Goal: Transaction & Acquisition: Purchase product/service

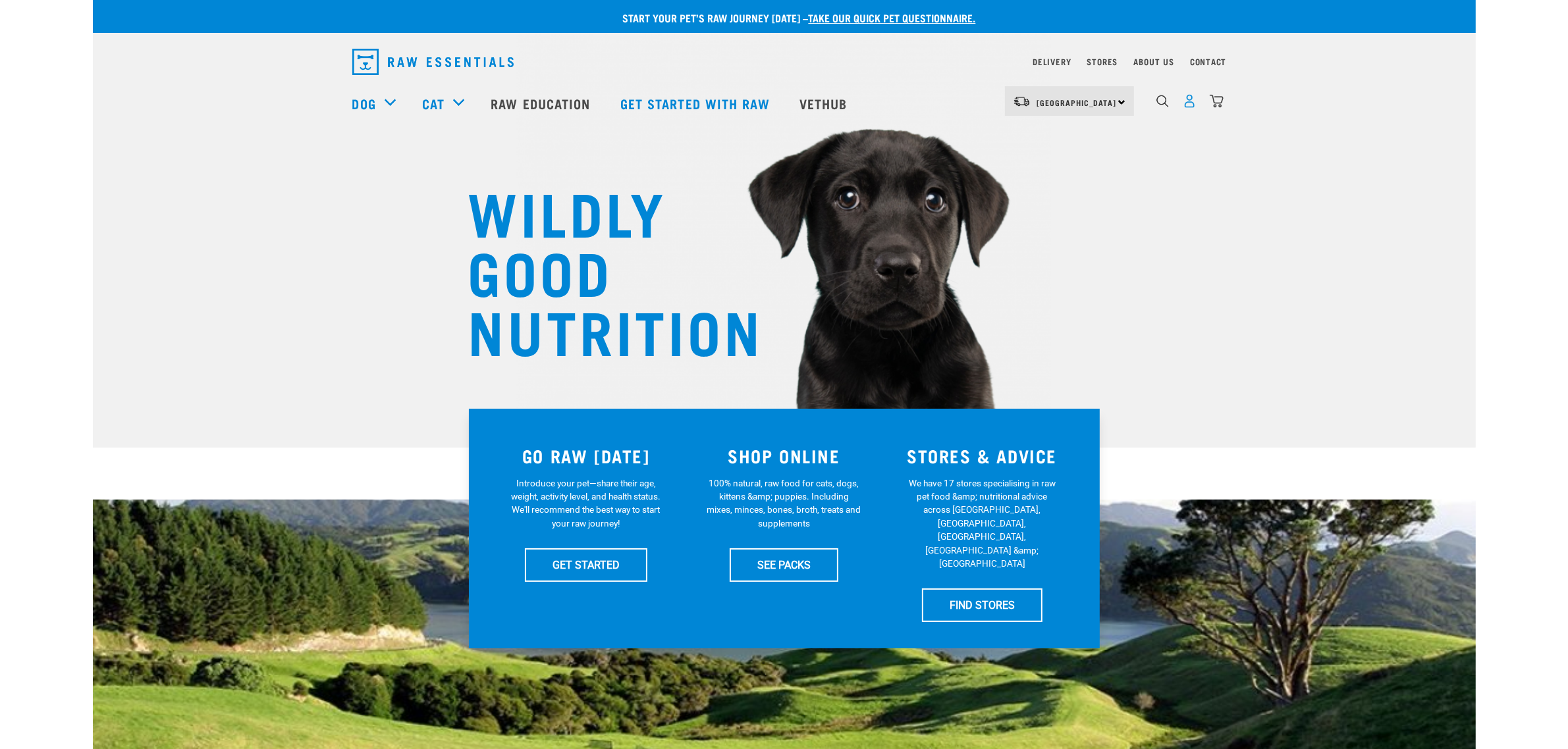
click at [1190, 103] on img "dropdown navigation" at bounding box center [1189, 101] width 14 height 14
click at [1217, 103] on img "dropdown navigation" at bounding box center [1217, 101] width 14 height 14
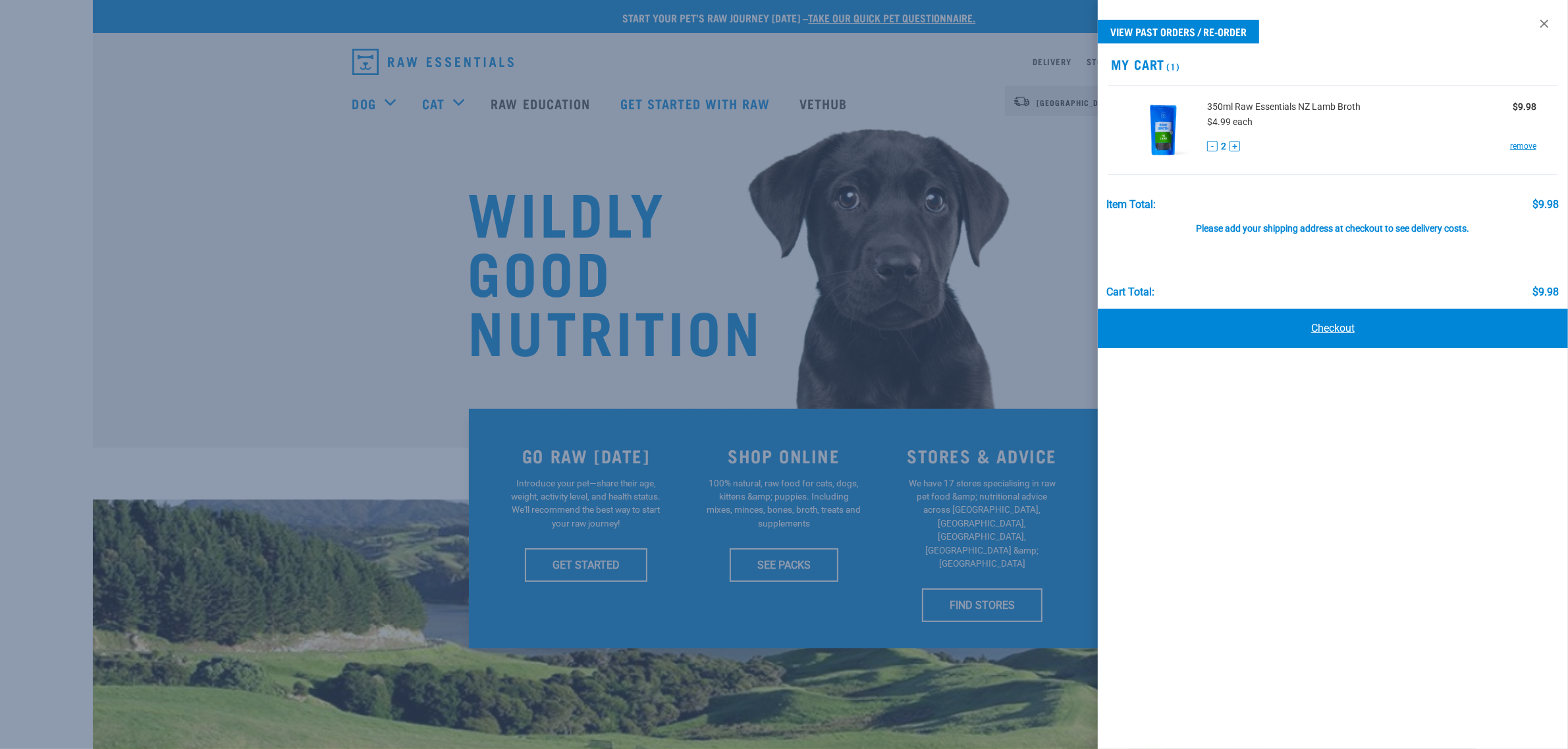
click at [1256, 310] on link "Checkout" at bounding box center [1333, 328] width 470 height 40
click at [1246, 324] on link "Checkout" at bounding box center [1333, 328] width 470 height 40
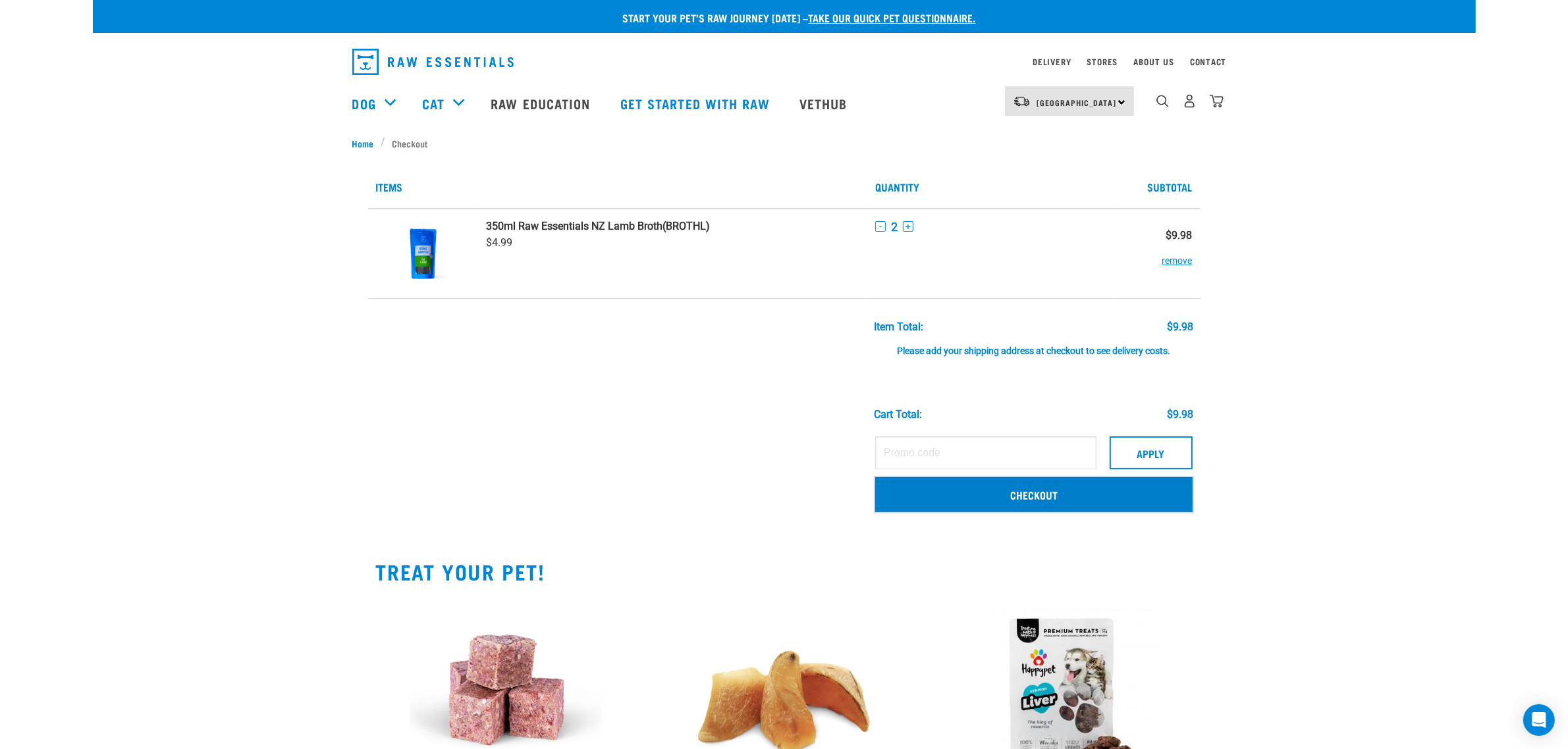
click at [1019, 487] on link "Checkout" at bounding box center [1034, 494] width 317 height 34
click at [1037, 495] on link "Checkout" at bounding box center [1034, 494] width 317 height 34
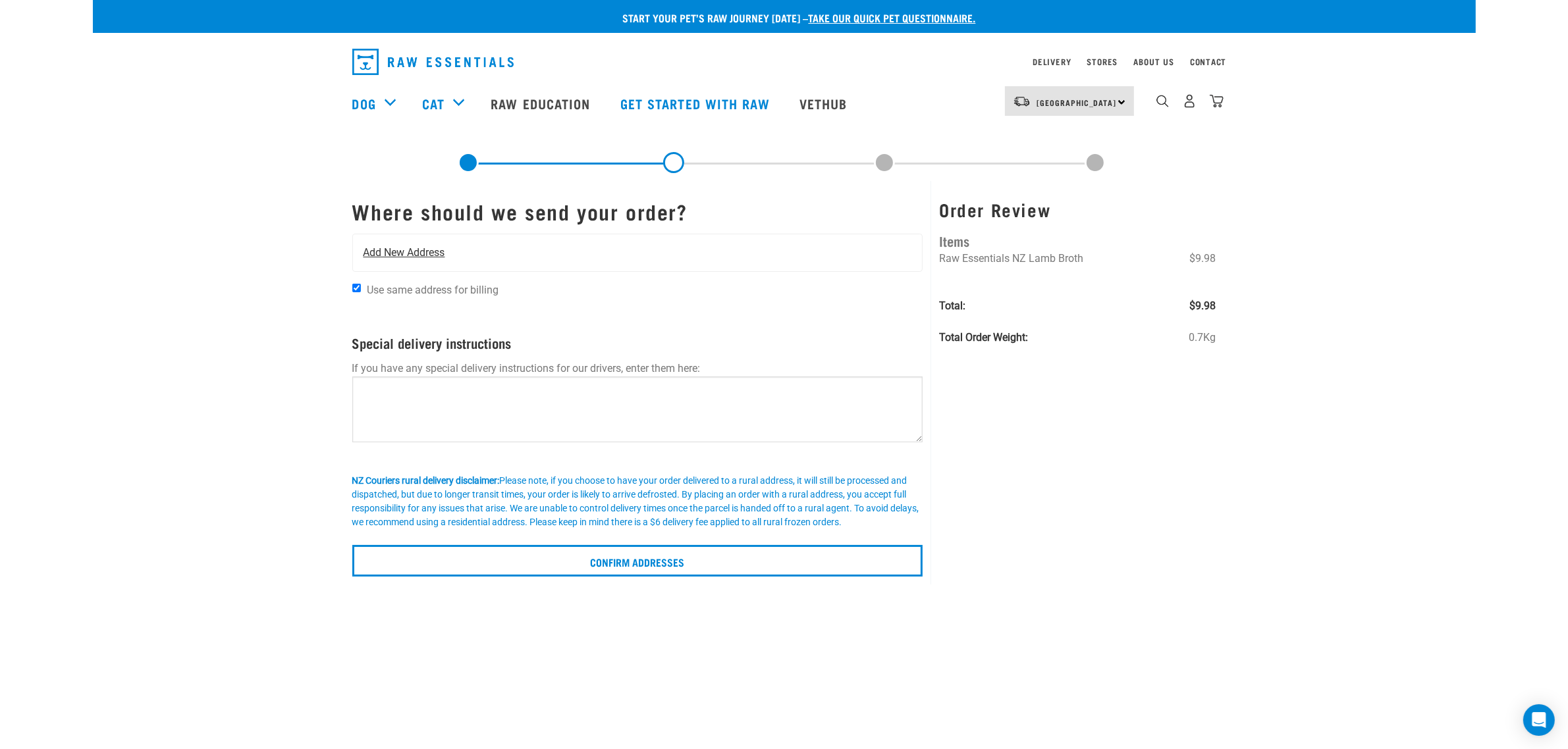
click at [443, 255] on span "Add New Address" at bounding box center [404, 252] width 82 height 16
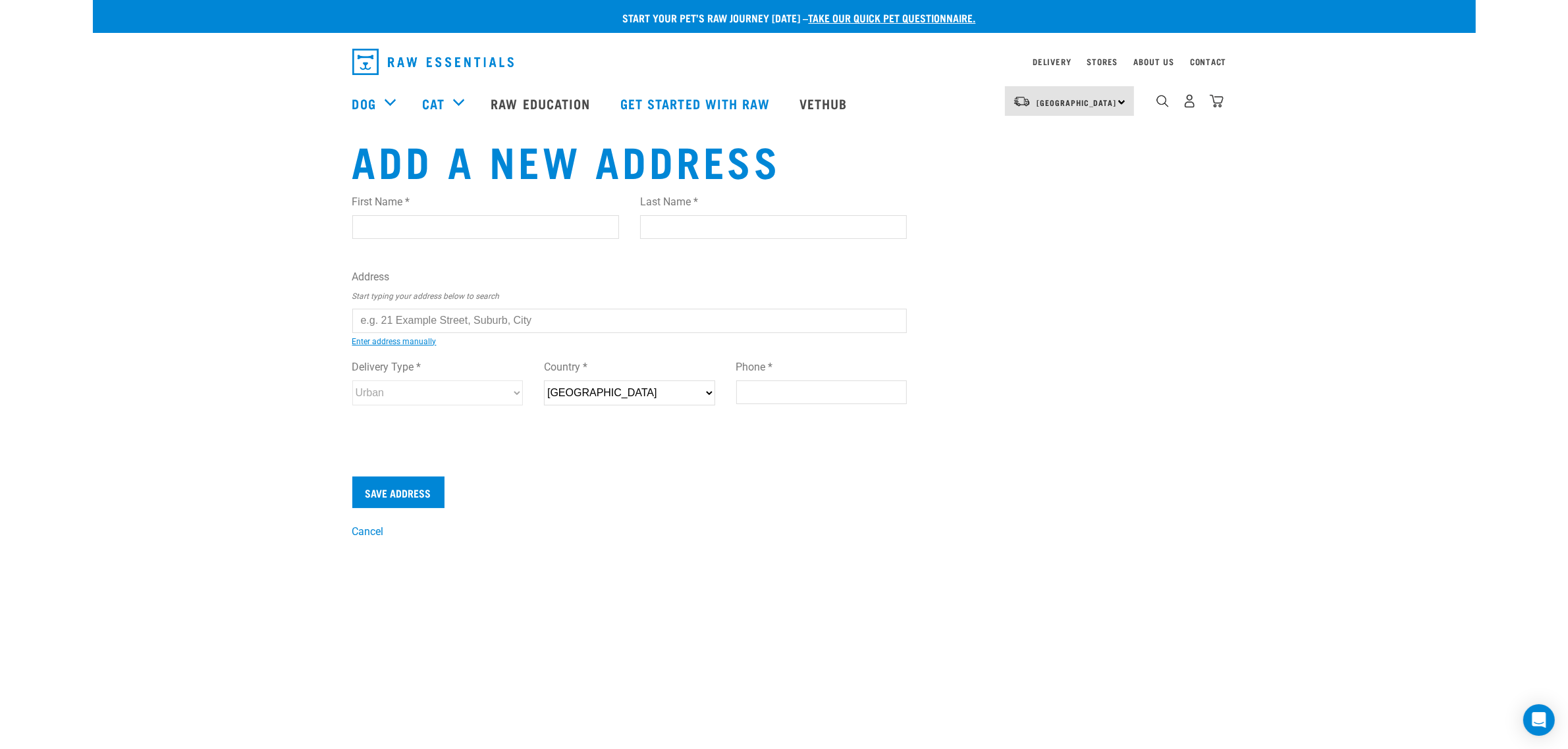
click at [406, 315] on input "text" at bounding box center [629, 320] width 555 height 23
paste input "jeanharris5b@gmail.com"
type input "jeanharris5b@gmail.com"
drag, startPoint x: 479, startPoint y: 320, endPoint x: 277, endPoint y: 322, distance: 202.0
click at [284, 322] on div "Start your pet’s raw journey today – take our quick pet questionnaire. Delivery…" at bounding box center [784, 269] width 1383 height 540
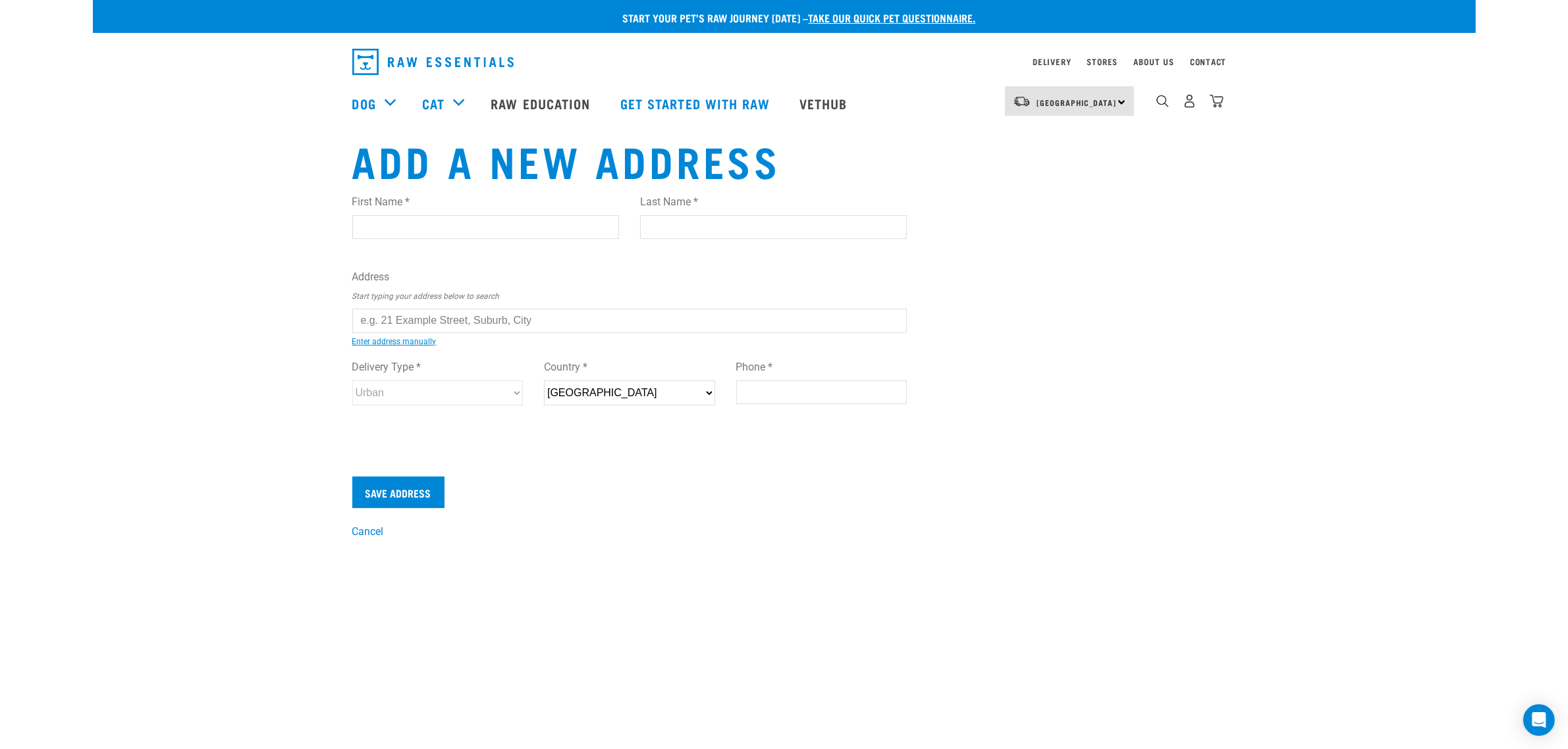
click at [832, 384] on input "Phone *" at bounding box center [822, 392] width 171 height 23
paste input "0276043874"
type input "0276043874"
click at [477, 310] on input "text" at bounding box center [629, 320] width 555 height 23
paste input "5b Edward Street Dannevirke"
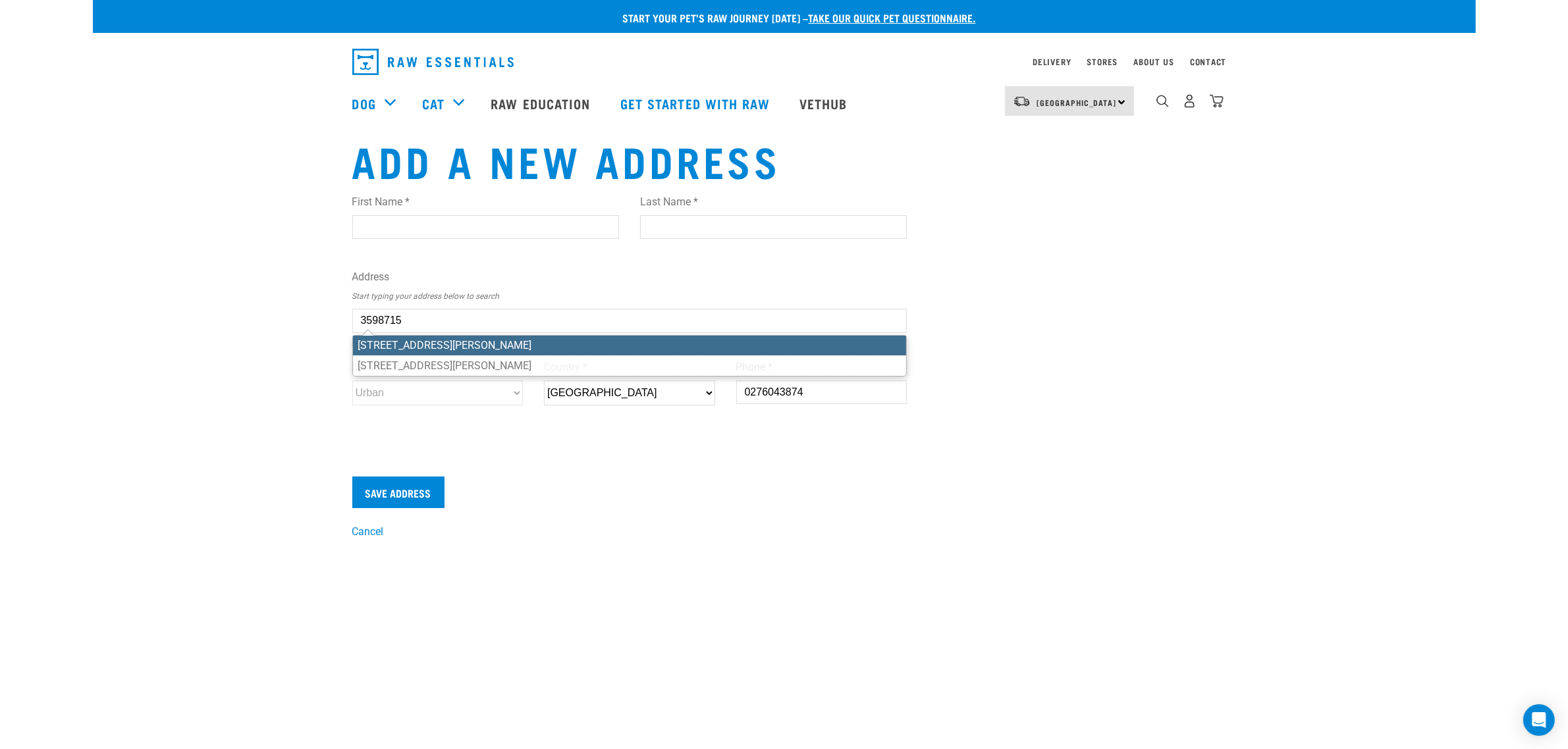
click at [475, 340] on li "5B Edward Street, Dannevirke 4930" at bounding box center [629, 345] width 554 height 19
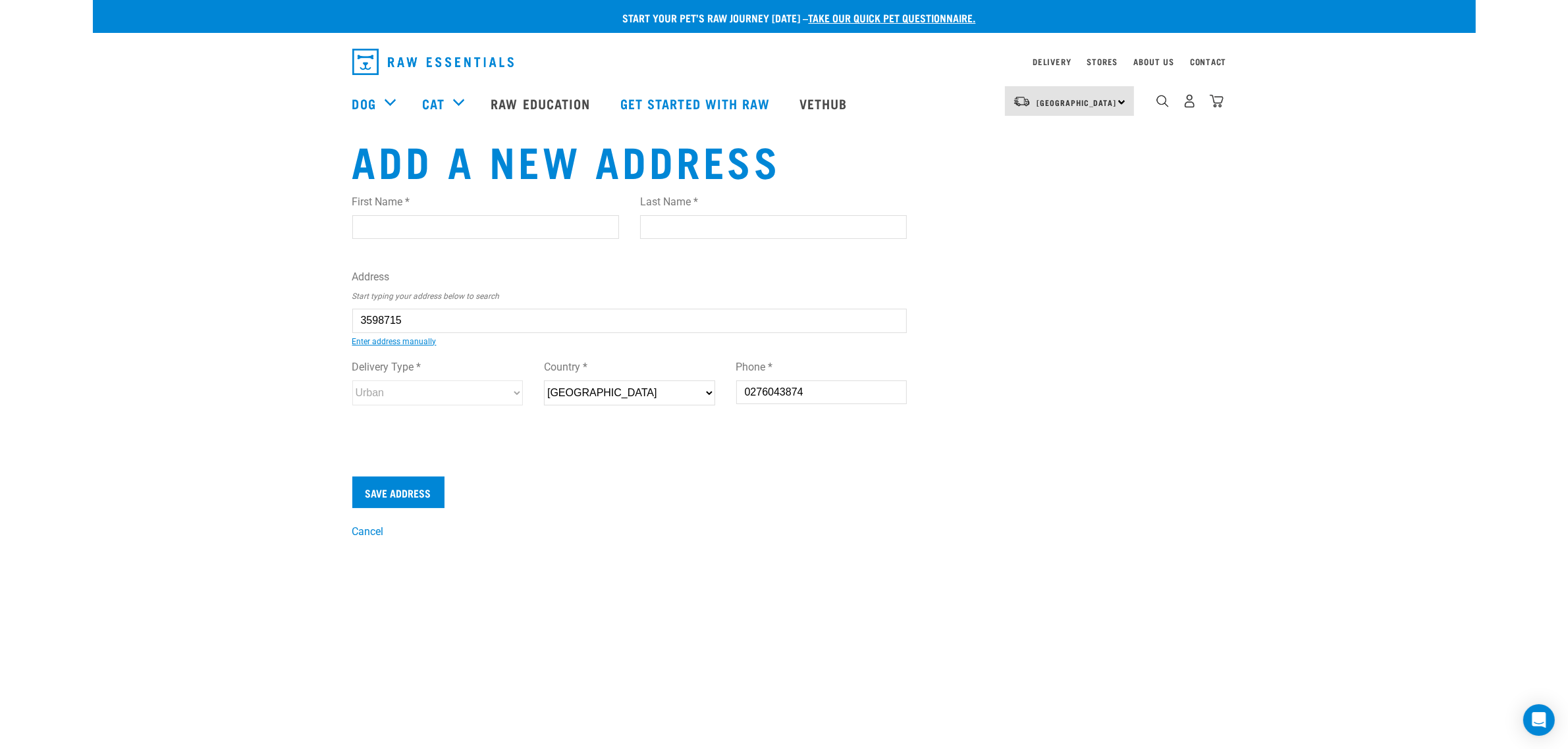
type input "5B Edward Street, Dannevirke 4930"
type input "5B Edward Street"
type input "Dannevirke"
type input "Manawatu-Whanganui"
select select "MWT"
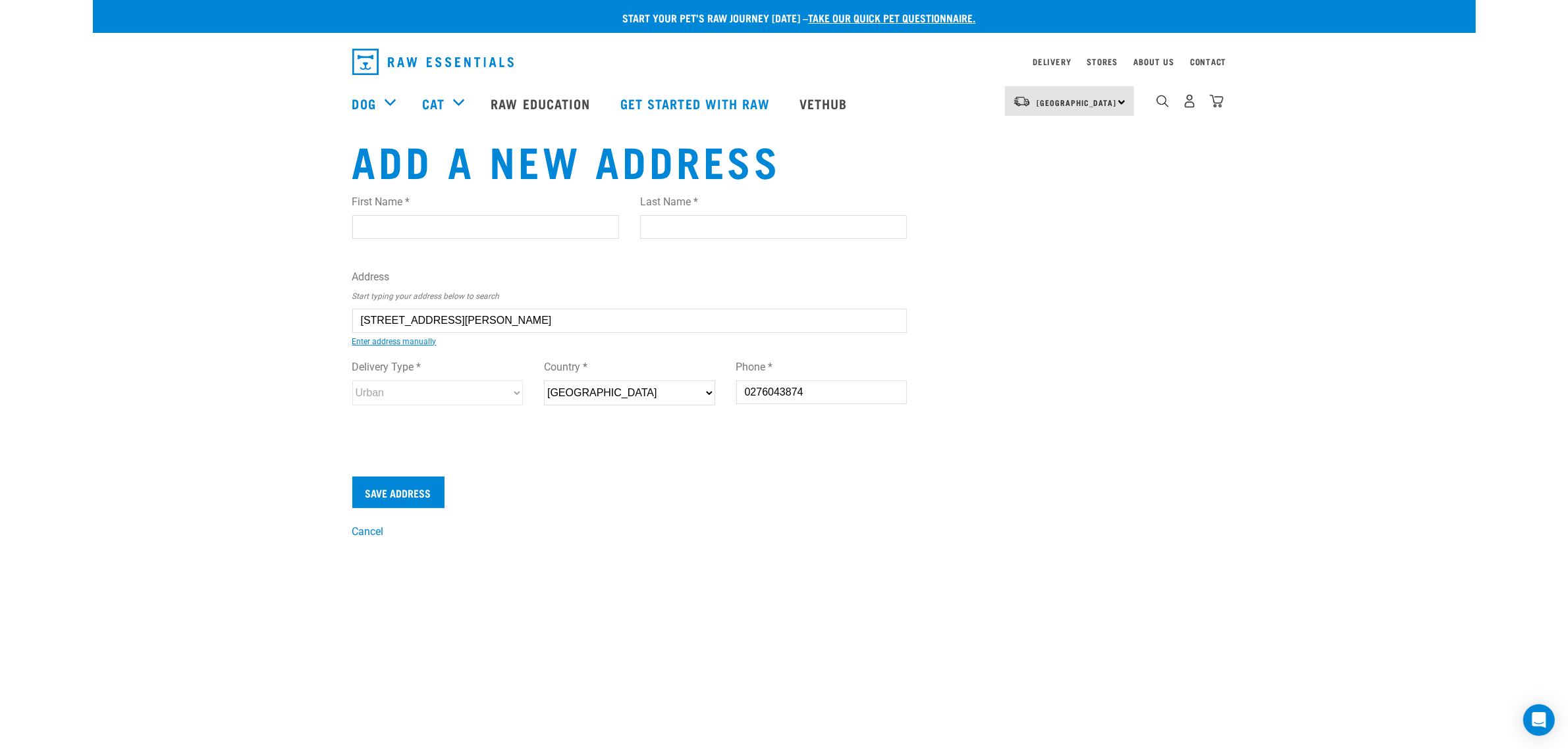
type input "4930"
select select "Urban"
type input "5B Edward Street, Dannevirke 4930"
click at [712, 219] on input "Last Name *" at bounding box center [773, 227] width 266 height 23
paste input "Harris"
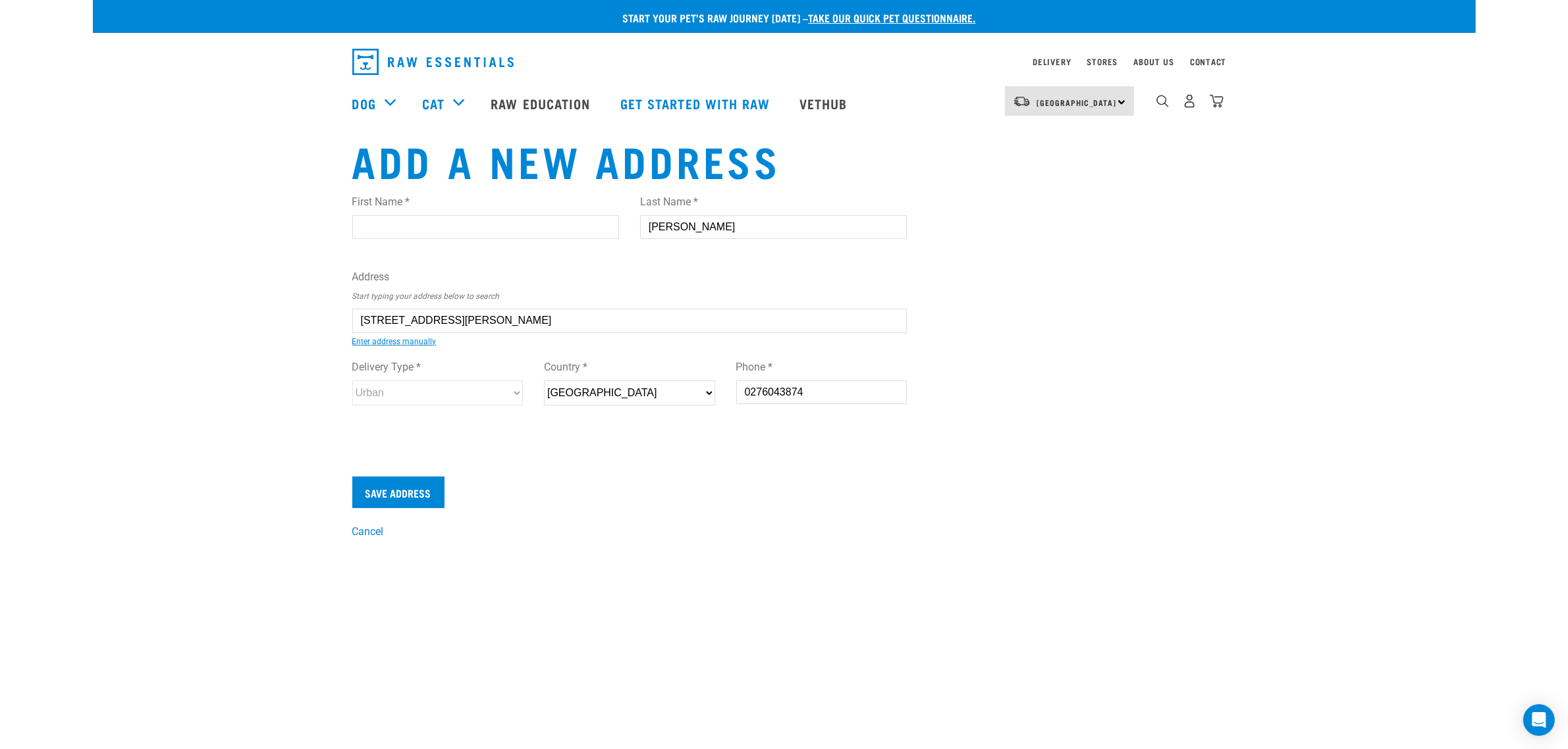
type input "Harris"
click at [544, 227] on input "First Name *" at bounding box center [485, 227] width 266 height 23
type input "Jean"
click at [428, 485] on input "Save Address" at bounding box center [398, 492] width 92 height 32
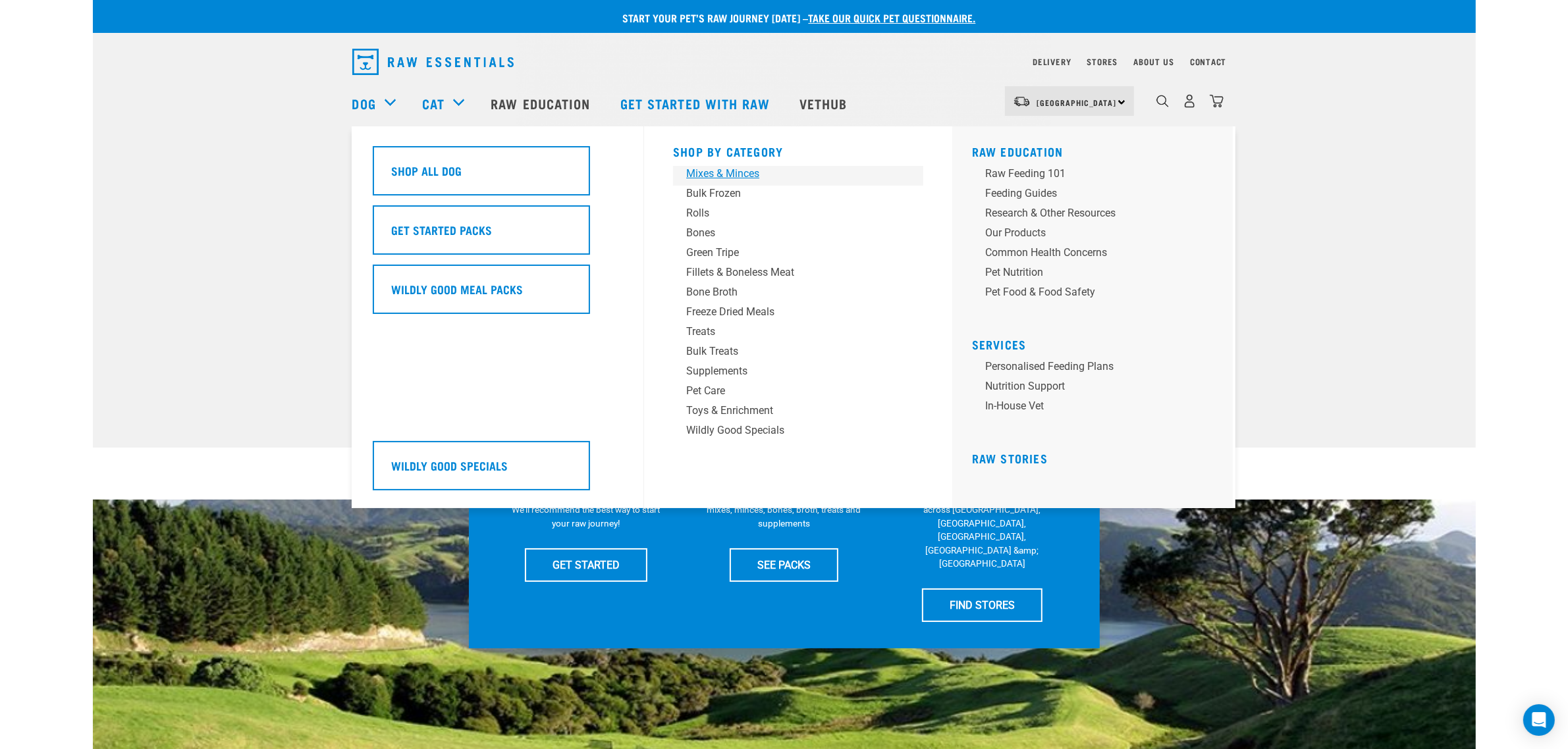
click at [709, 178] on div "Mixes & Minces" at bounding box center [789, 174] width 206 height 16
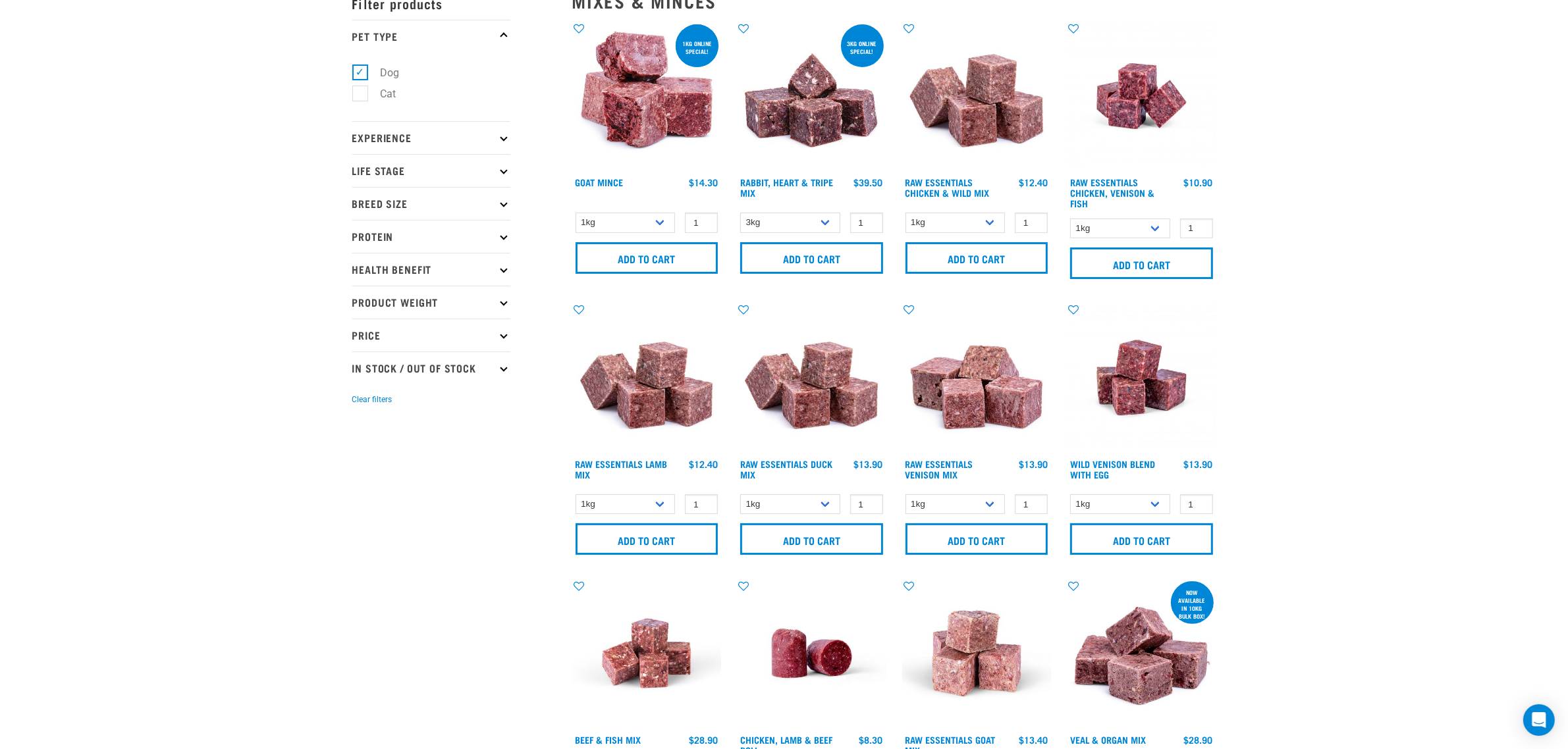
scroll to position [411, 0]
